Goal: Information Seeking & Learning: Learn about a topic

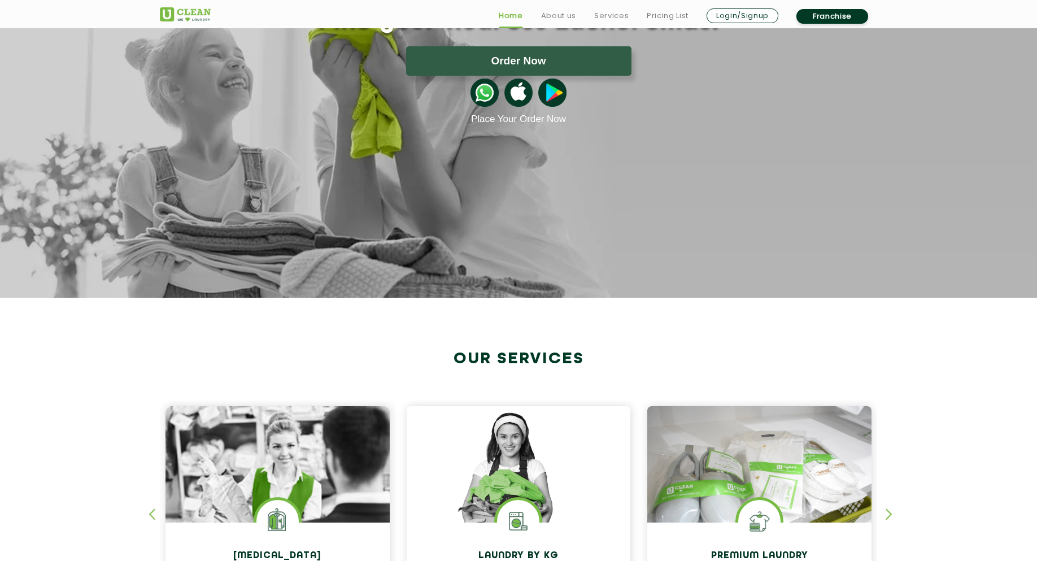
scroll to position [339, 0]
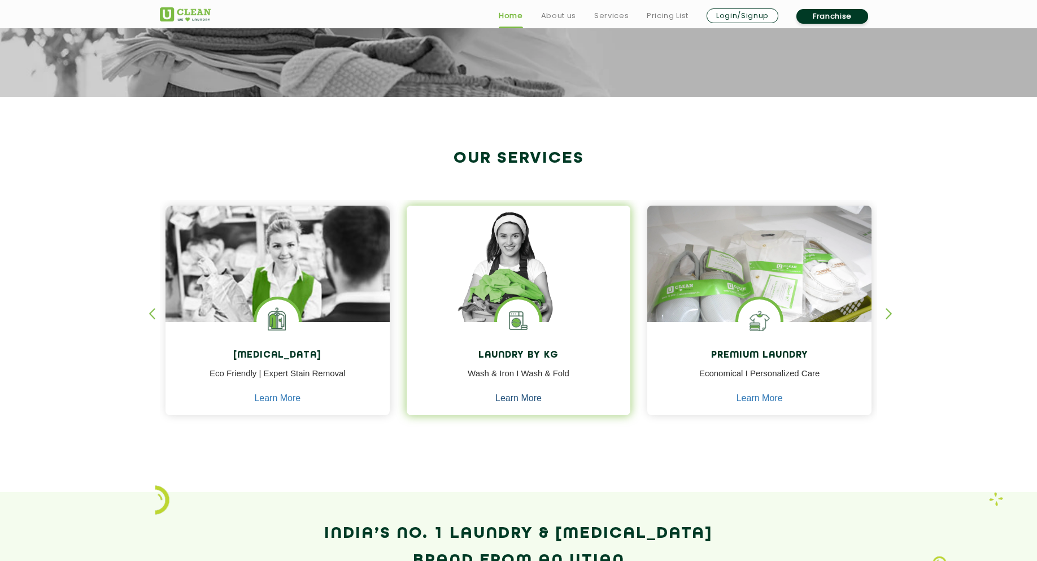
click at [521, 400] on link "Learn More" at bounding box center [518, 398] width 46 height 10
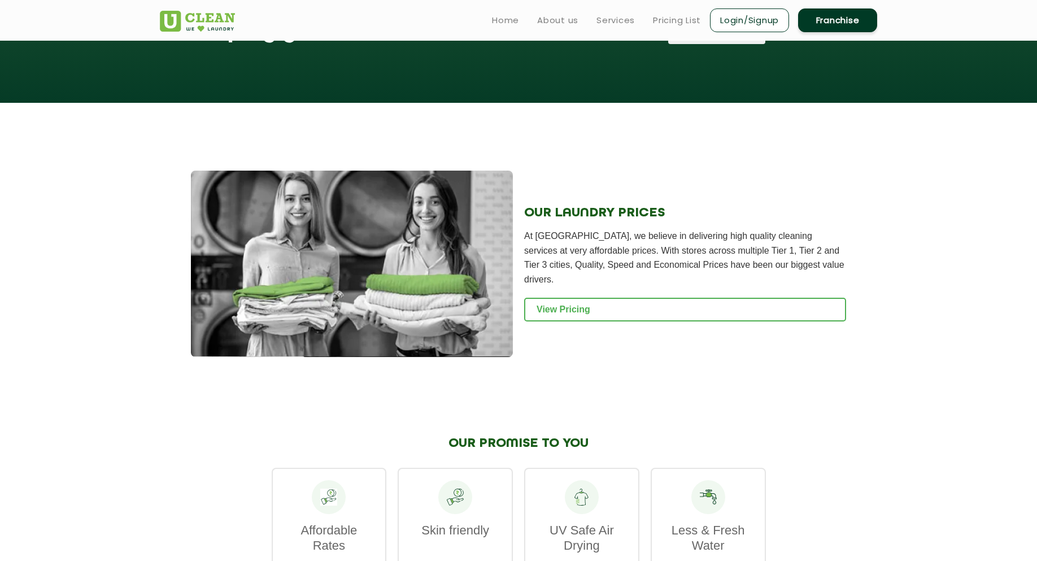
scroll to position [1317, 0]
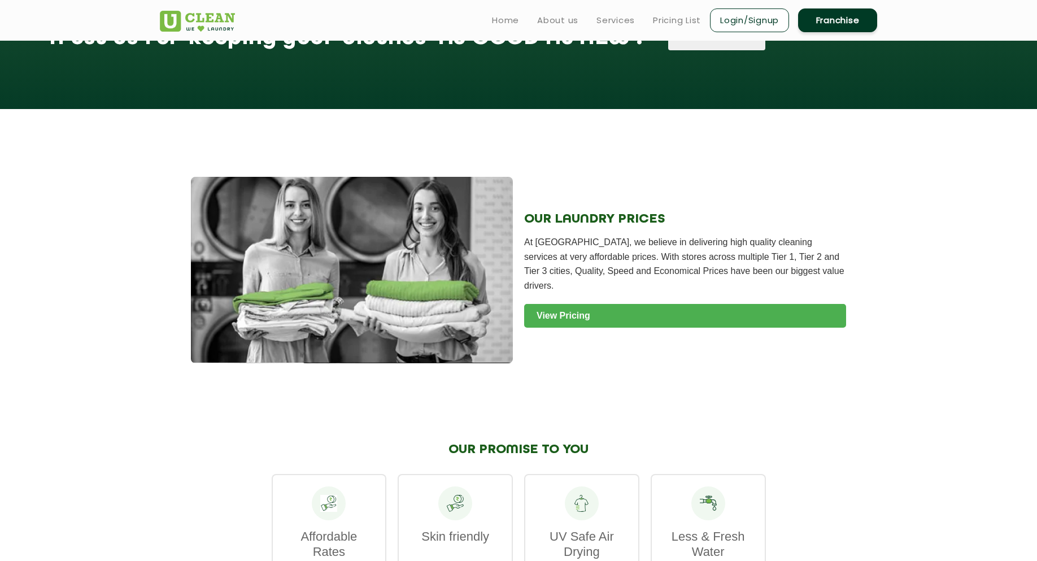
click at [548, 304] on link "View Pricing" at bounding box center [685, 316] width 322 height 24
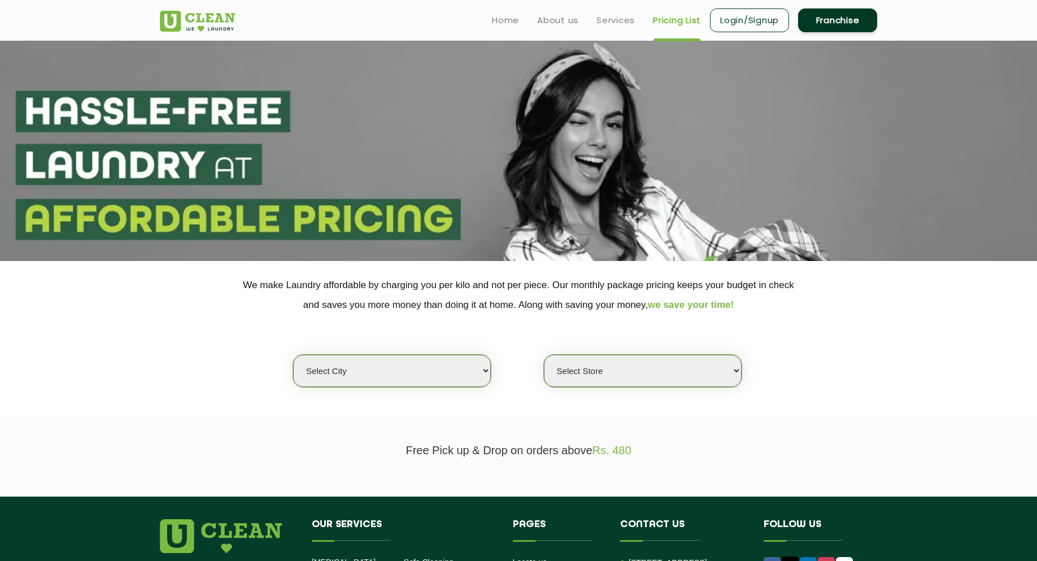
click at [468, 368] on select "Select city Aalo Abu Dhabi Agartala Agra Ahmedabad Akola Aligarh Alwar - UClean…" at bounding box center [392, 371] width 198 height 32
select select "11"
click at [293, 355] on select "Select city Aalo Abu Dhabi Agartala Agra Ahmedabad Akola Aligarh Alwar - UClean…" at bounding box center [392, 371] width 198 height 32
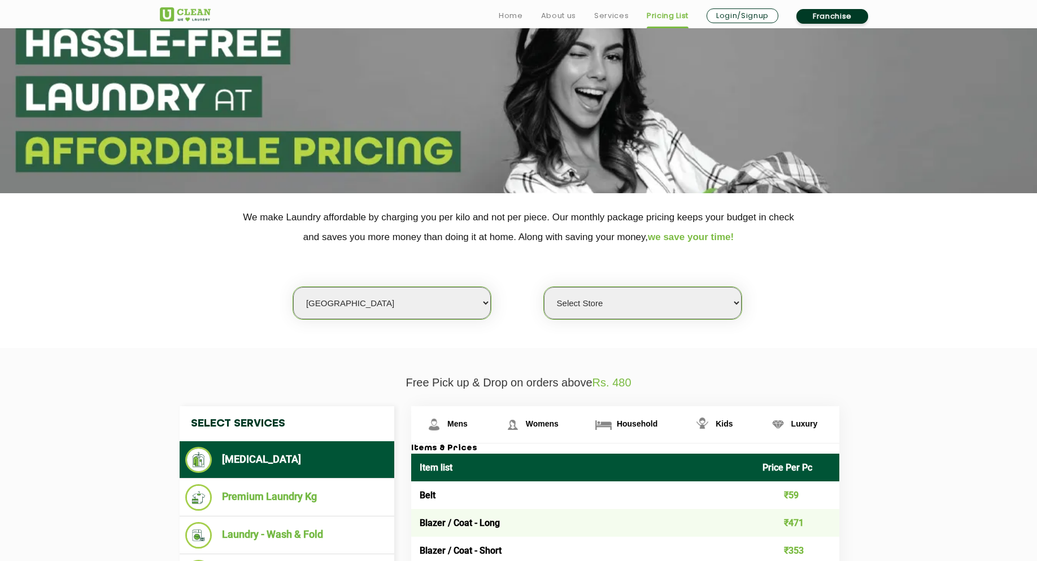
scroll to position [169, 0]
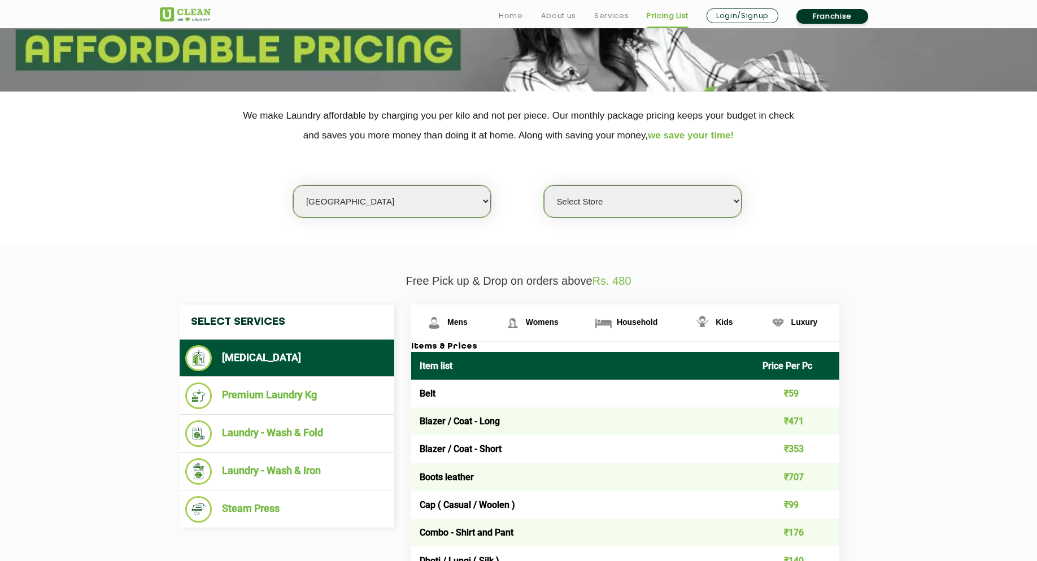
click at [596, 213] on select "Select Store UClean Anna Nagar UClean Navalur UClean Chitlapakkam UClean Urrapa…" at bounding box center [643, 201] width 198 height 32
select select "417"
click at [544, 185] on select "Select Store UClean Anna Nagar UClean Navalur UClean Chitlapakkam UClean Urrapa…" at bounding box center [643, 201] width 198 height 32
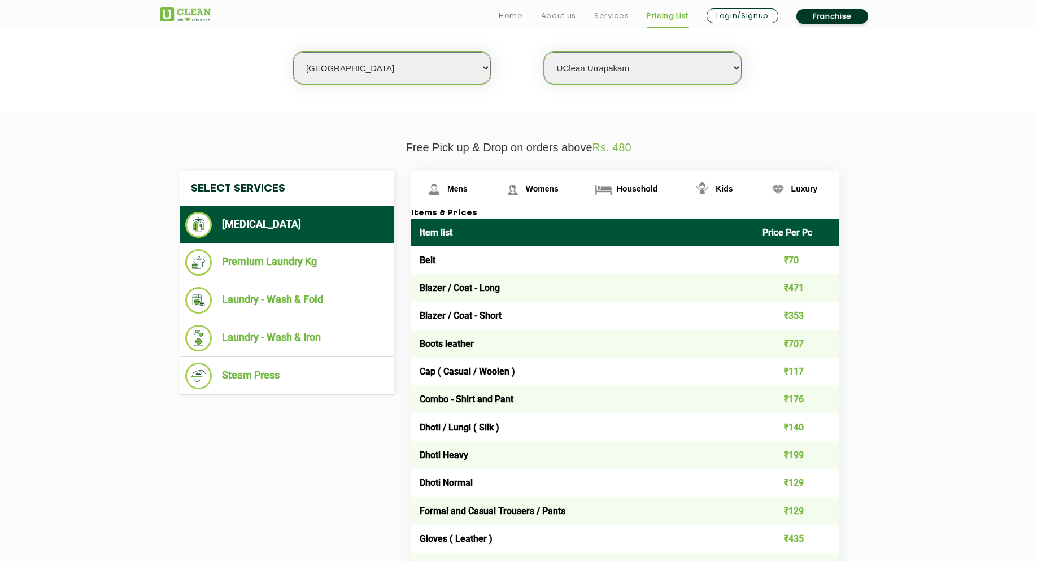
scroll to position [339, 0]
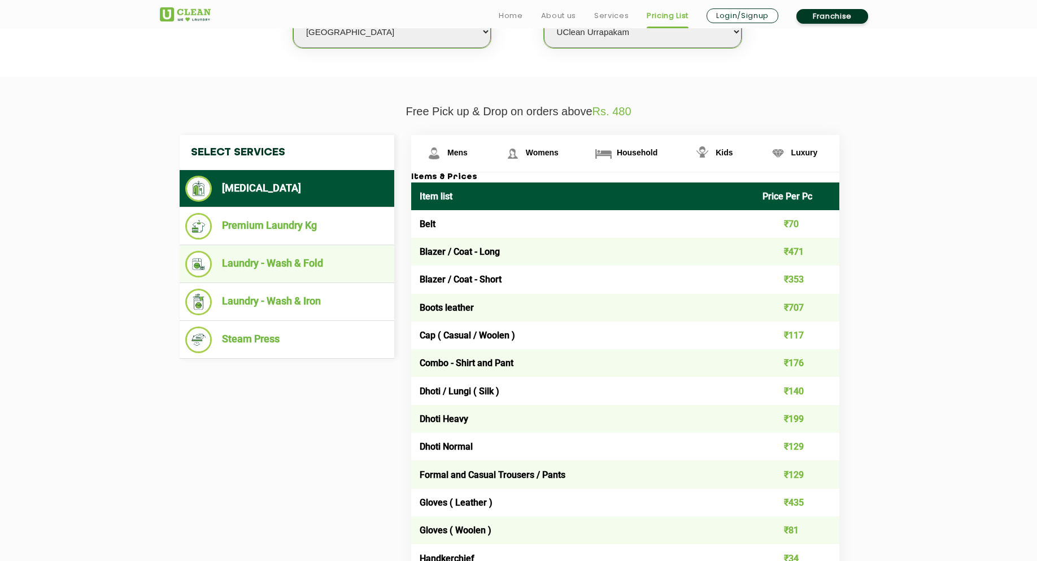
click at [299, 265] on li "Laundry - Wash & Fold" at bounding box center [286, 264] width 203 height 27
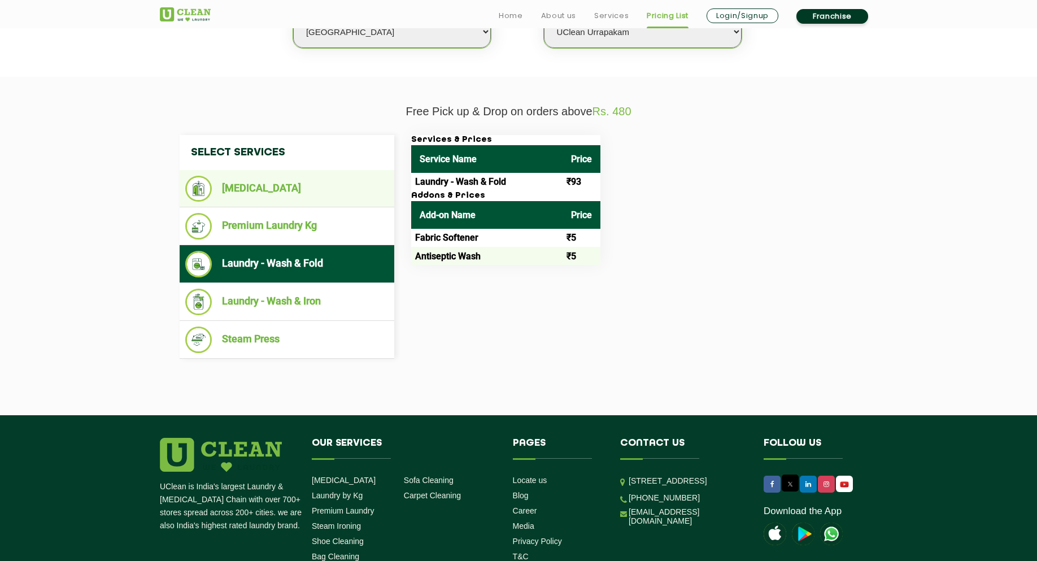
click at [270, 194] on li "[MEDICAL_DATA]" at bounding box center [286, 189] width 203 height 26
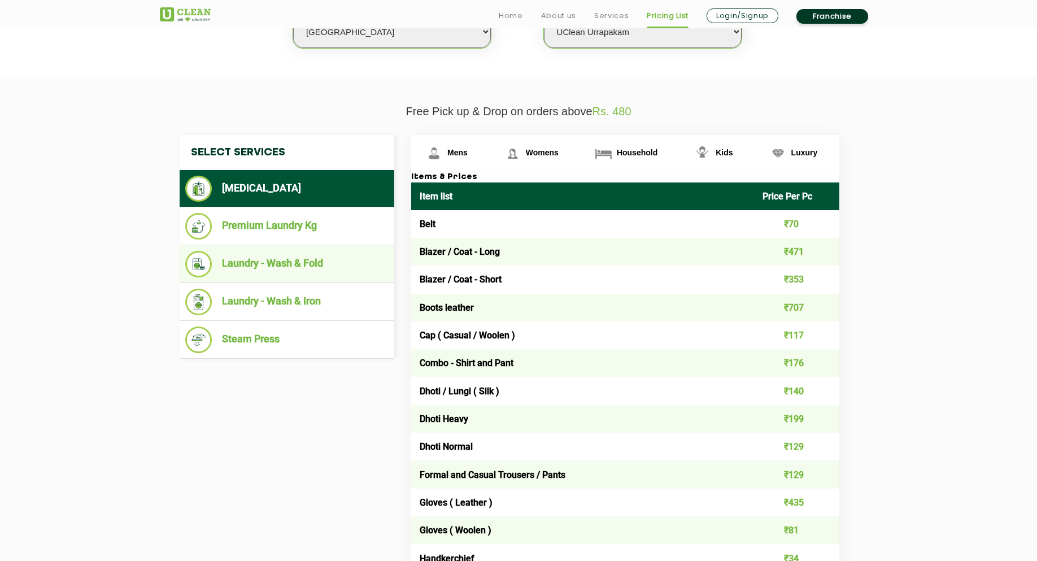
click at [298, 268] on li "Laundry - Wash & Fold" at bounding box center [286, 264] width 203 height 27
